Goal: Transaction & Acquisition: Download file/media

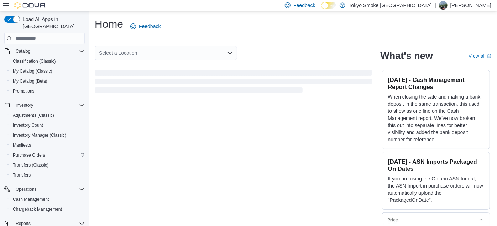
scroll to position [51, 0]
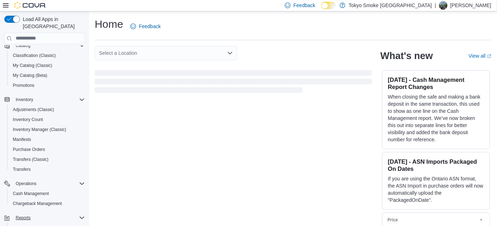
click at [27, 213] on button "Reports" at bounding box center [44, 218] width 86 height 10
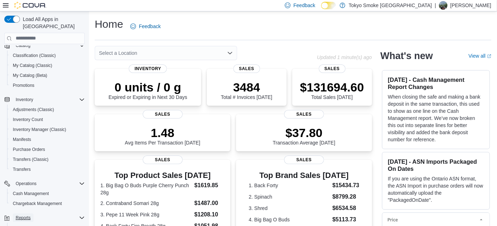
click at [26, 215] on span "Reports" at bounding box center [23, 218] width 15 height 6
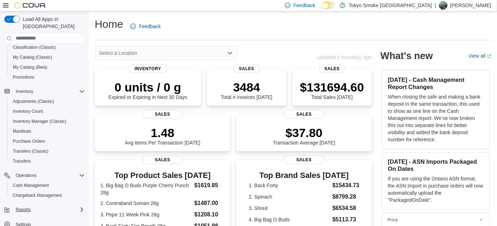
click at [78, 206] on div "Reports" at bounding box center [49, 210] width 72 height 9
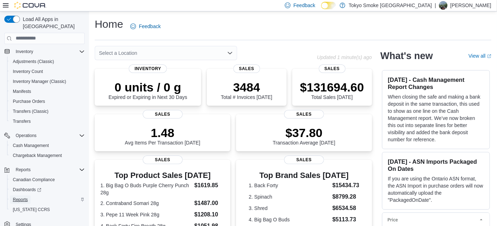
click at [28, 196] on link "Reports" at bounding box center [20, 200] width 21 height 9
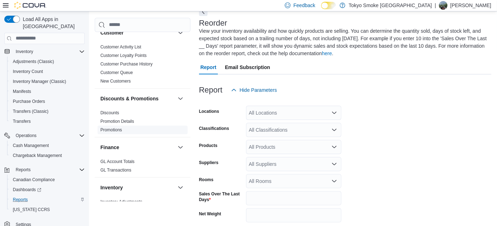
scroll to position [108, 0]
click at [285, 118] on div "All Locations" at bounding box center [293, 113] width 95 height 14
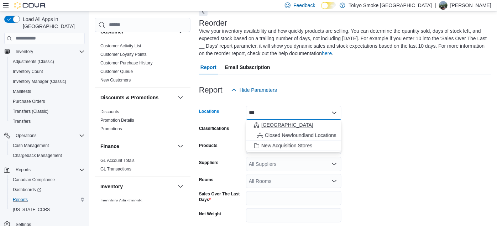
type input "***"
click at [283, 122] on span "[GEOGRAPHIC_DATA]" at bounding box center [287, 124] width 52 height 7
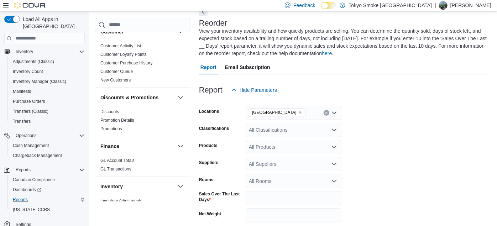
click at [360, 138] on form "Locations [GEOGRAPHIC_DATA] Classifications All Classifications Products All Pr…" at bounding box center [345, 185] width 292 height 176
click at [312, 134] on div "All Classifications" at bounding box center [293, 130] width 95 height 14
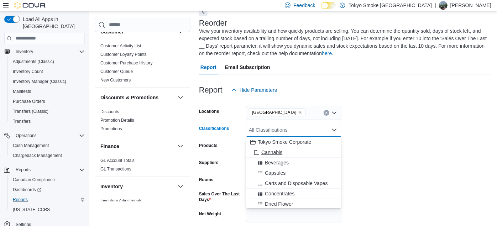
click at [294, 153] on div "Cannabis" at bounding box center [293, 152] width 87 height 7
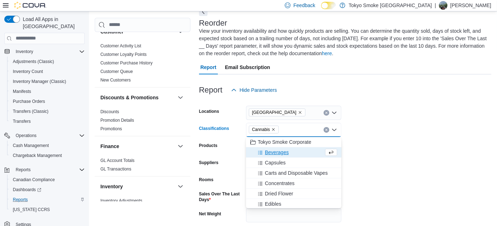
click at [375, 160] on form "Locations [GEOGRAPHIC_DATA] Classifications Cannabis Combo box. Selected. Canna…" at bounding box center [345, 185] width 292 height 176
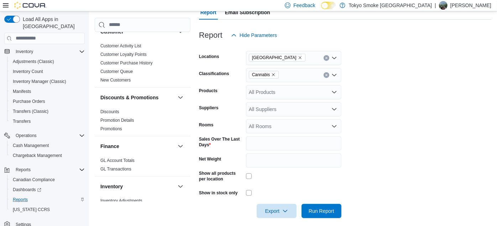
scroll to position [96, 0]
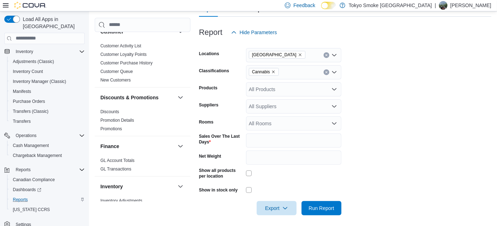
click at [245, 176] on div "Show all products per location" at bounding box center [270, 175] width 142 height 14
click at [252, 171] on div at bounding box center [293, 174] width 95 height 6
click at [324, 199] on div at bounding box center [345, 199] width 292 height 6
click at [326, 207] on span "Run Report" at bounding box center [322, 207] width 26 height 7
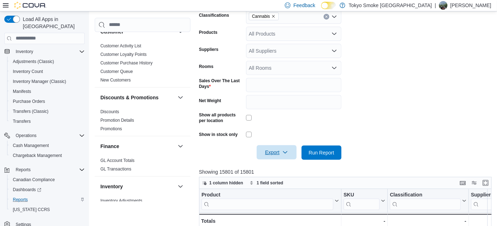
click at [271, 155] on span "Export" at bounding box center [276, 152] width 31 height 14
click at [274, 165] on span "Export to Excel" at bounding box center [278, 167] width 32 height 6
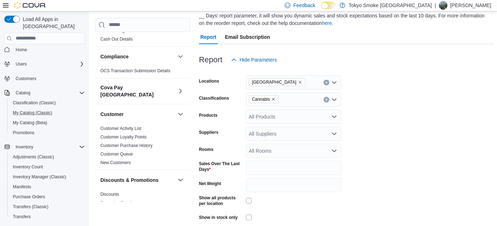
scroll to position [4, 0]
click at [37, 110] on span "My Catalog (Classic)" at bounding box center [33, 113] width 40 height 6
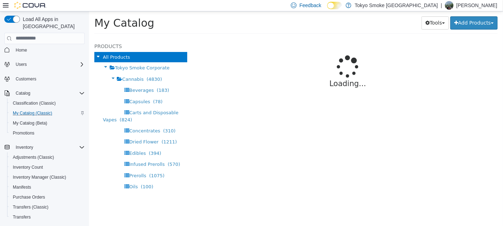
select select "**********"
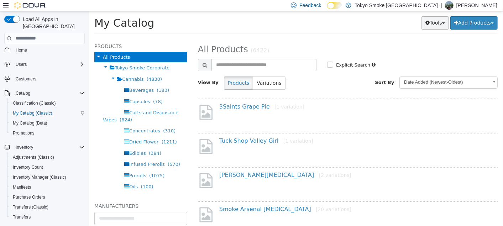
click at [441, 26] on button "Tools" at bounding box center [434, 22] width 27 height 13
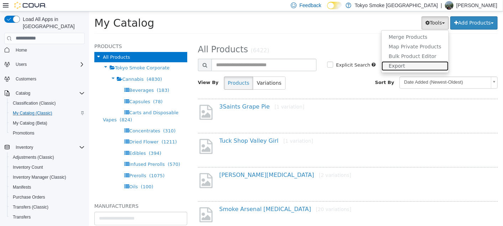
click at [403, 66] on link "Export" at bounding box center [414, 66] width 67 height 10
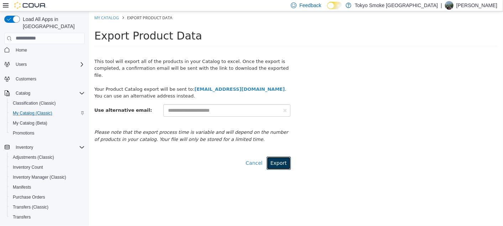
click at [284, 156] on button "Export" at bounding box center [278, 162] width 24 height 13
select select "**********"
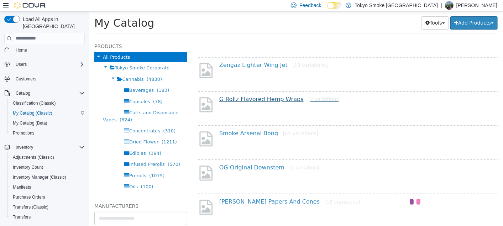
scroll to position [213, 0]
